Goal: Task Accomplishment & Management: Manage account settings

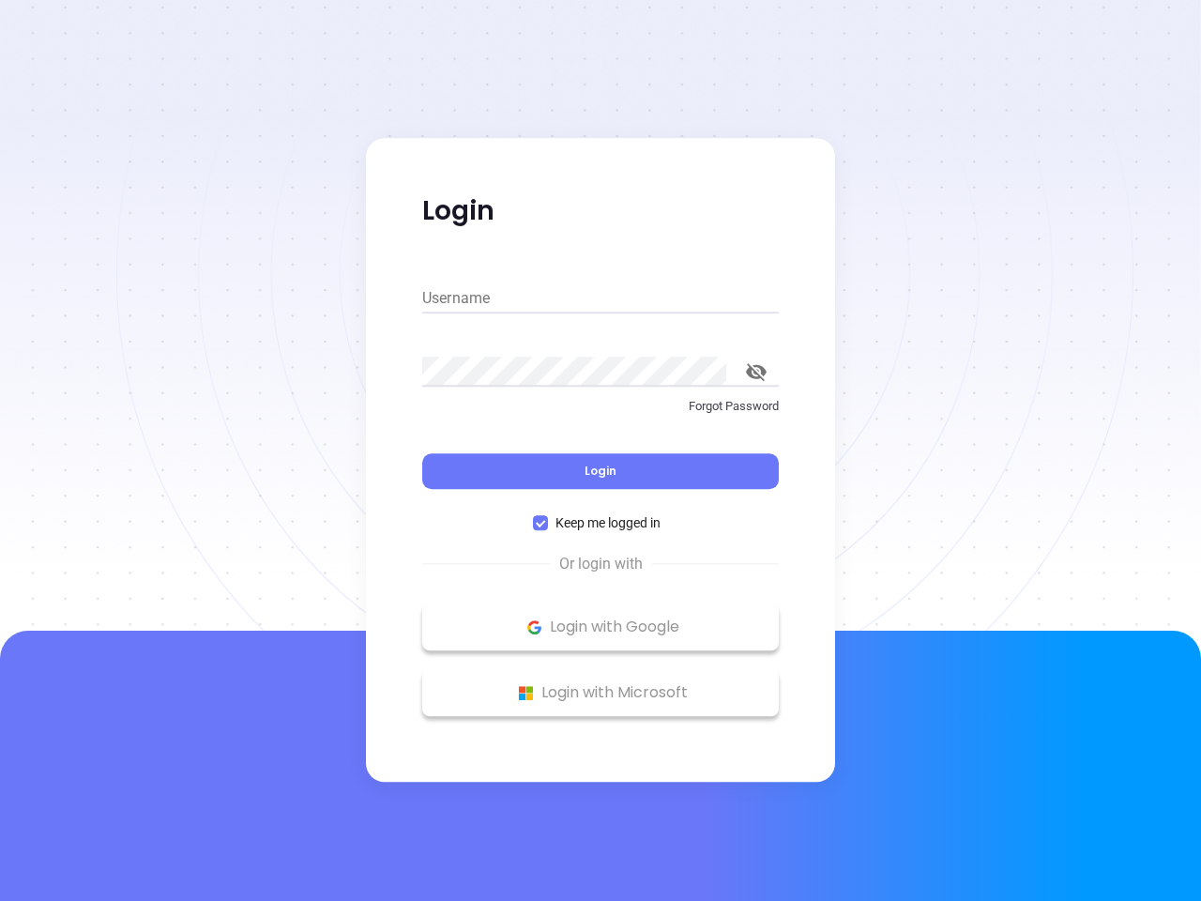
click at [601, 451] on div "Login" at bounding box center [600, 460] width 357 height 58
click at [601, 298] on input "Username" at bounding box center [600, 298] width 357 height 30
click at [757, 372] on icon "toggle password visibility" at bounding box center [756, 372] width 21 height 18
click at [601, 471] on span "Login" at bounding box center [601, 471] width 32 height 16
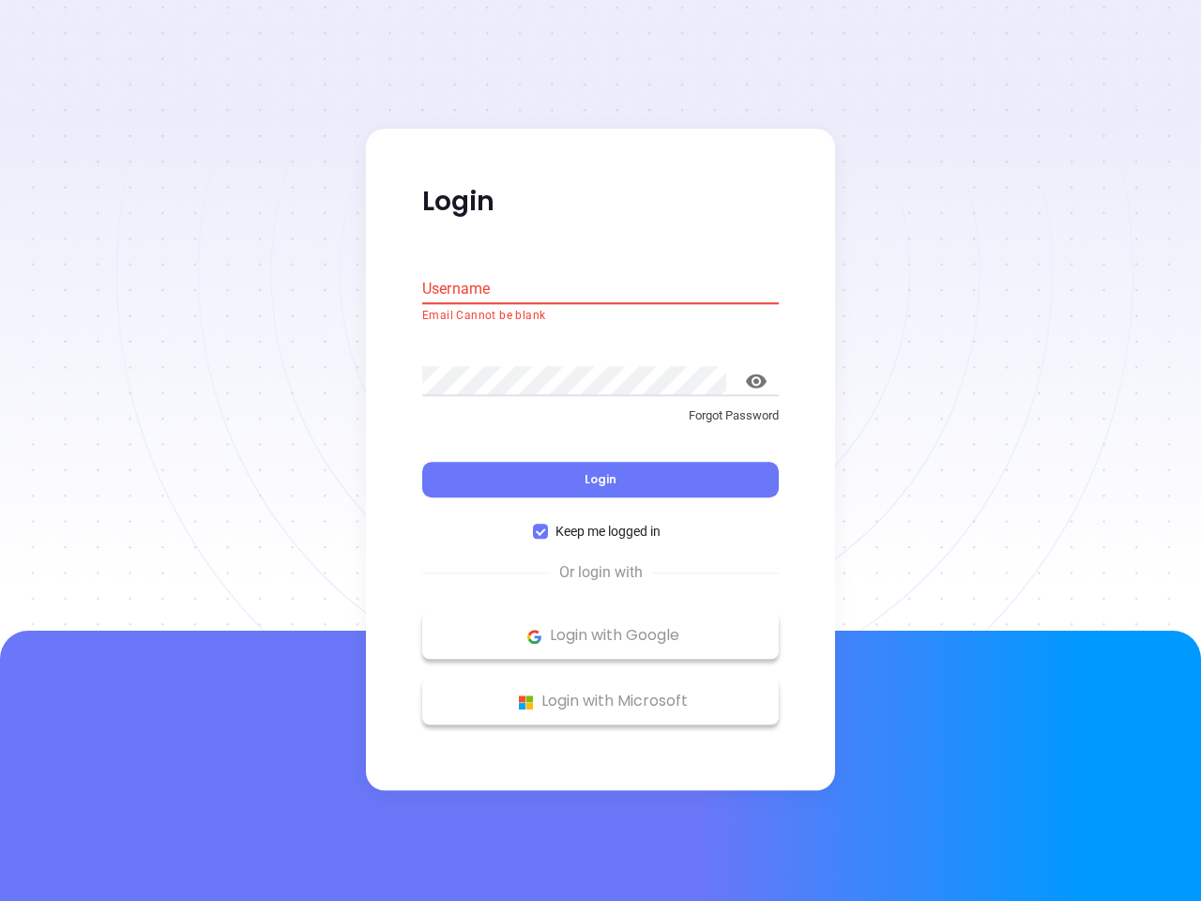
click at [601, 523] on span "Keep me logged in" at bounding box center [608, 532] width 120 height 21
click at [548, 525] on input "Keep me logged in" at bounding box center [540, 532] width 15 height 15
checkbox input "false"
click at [601, 627] on p "Login with Google" at bounding box center [601, 636] width 338 height 28
click at [601, 693] on p "Login with Microsoft" at bounding box center [601, 702] width 338 height 28
